Goal: Information Seeking & Learning: Learn about a topic

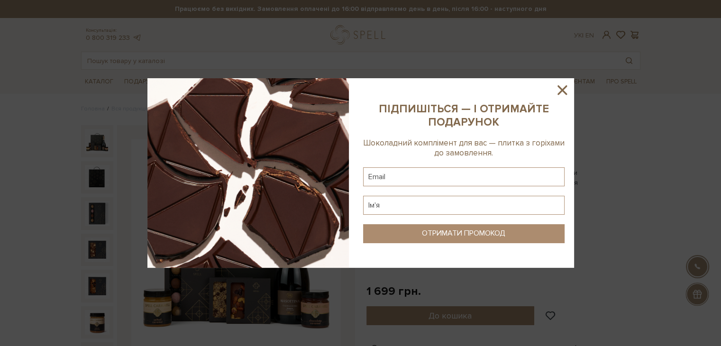
click at [565, 86] on icon at bounding box center [561, 89] width 9 height 9
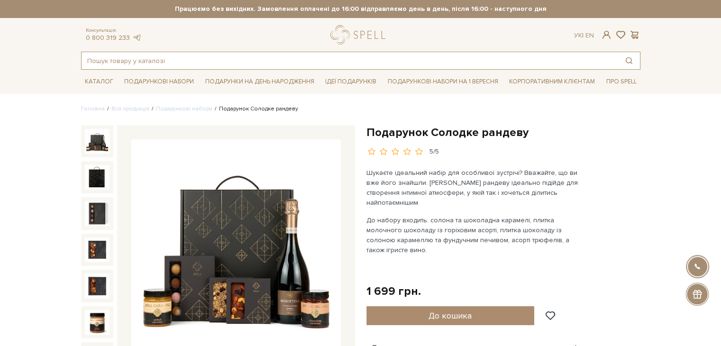
click at [294, 65] on input "text" at bounding box center [350, 60] width 536 height 17
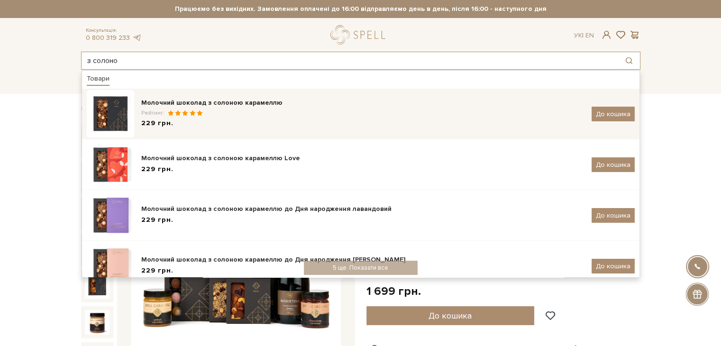
type input "з солоно"
click at [299, 109] on div "Рейтинг:" at bounding box center [362, 113] width 443 height 8
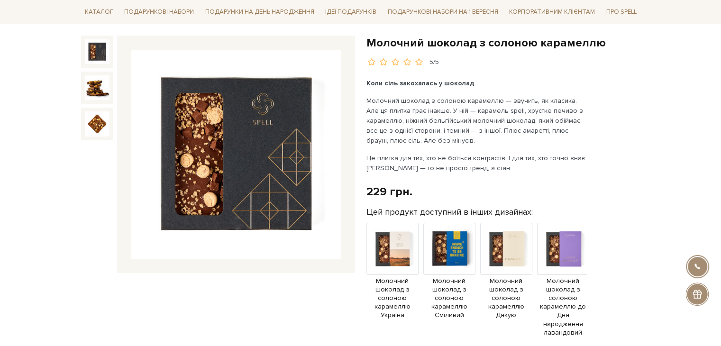
scroll to position [95, 0]
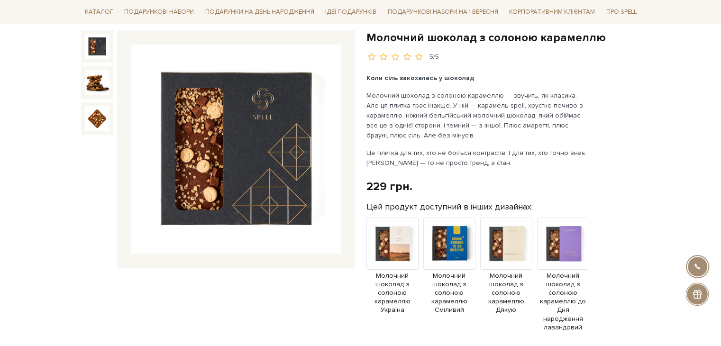
click at [213, 163] on img at bounding box center [235, 149] width 209 height 209
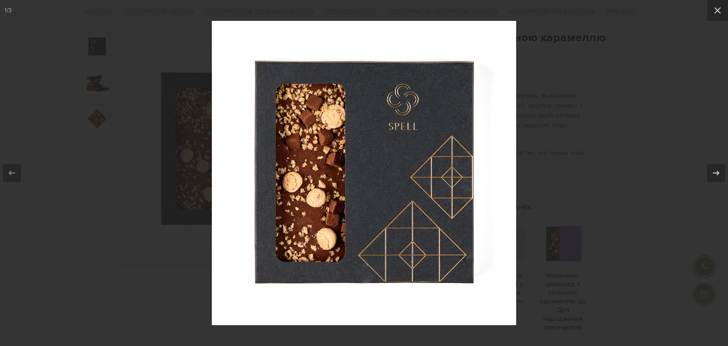
click at [568, 135] on div at bounding box center [364, 173] width 728 height 346
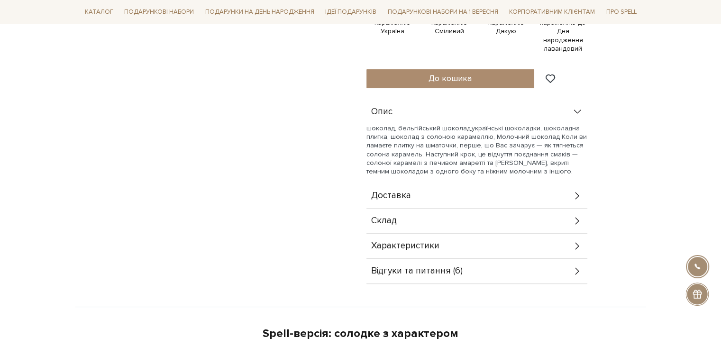
scroll to position [379, 0]
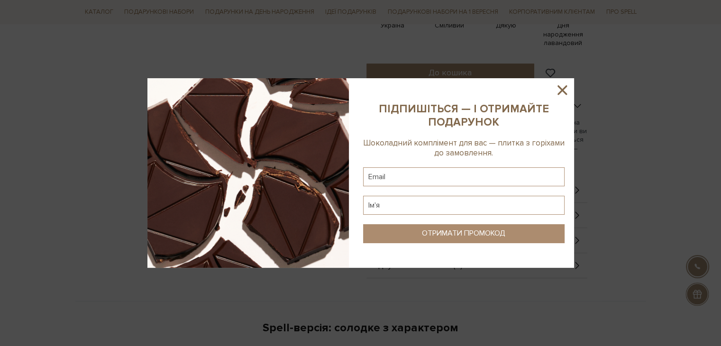
click at [561, 92] on icon at bounding box center [562, 90] width 16 height 16
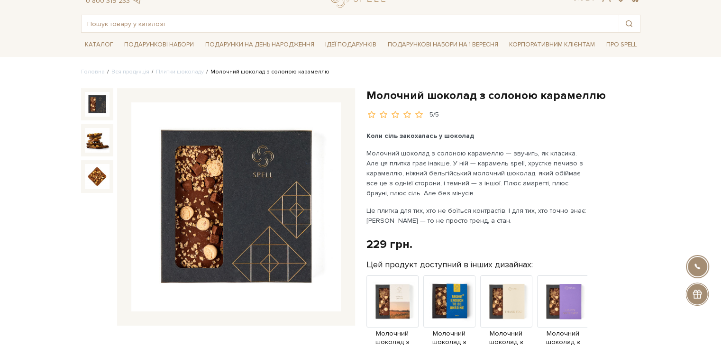
scroll to position [95, 0]
